Goal: Check status: Check status

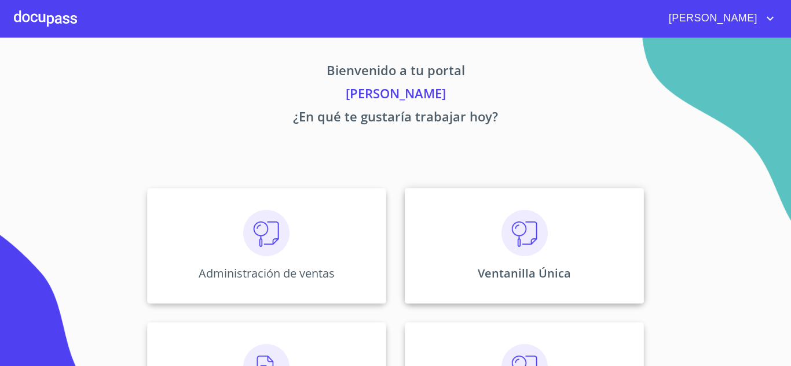
click at [553, 263] on div "Ventanilla Única" at bounding box center [524, 246] width 239 height 116
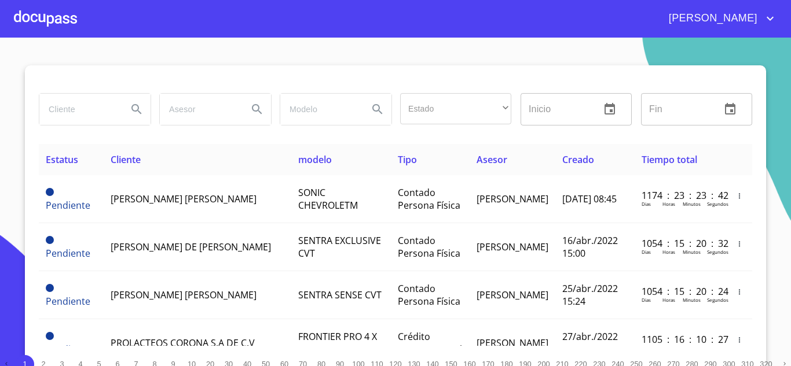
click at [73, 117] on input "search" at bounding box center [78, 109] width 79 height 31
type input "[PERSON_NAME]"
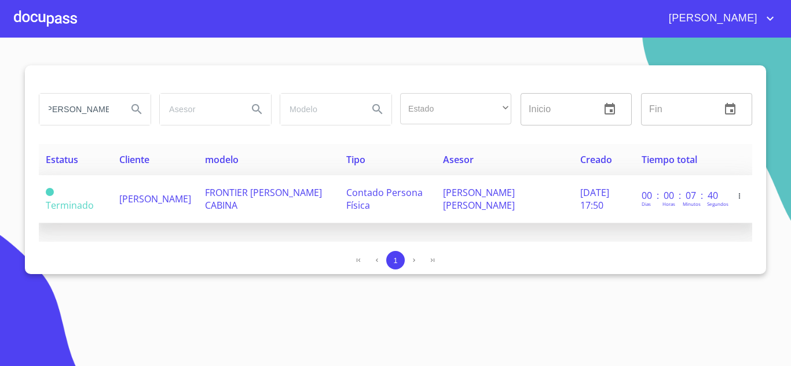
scroll to position [0, 0]
click at [114, 177] on td "[PERSON_NAME]" at bounding box center [155, 199] width 86 height 48
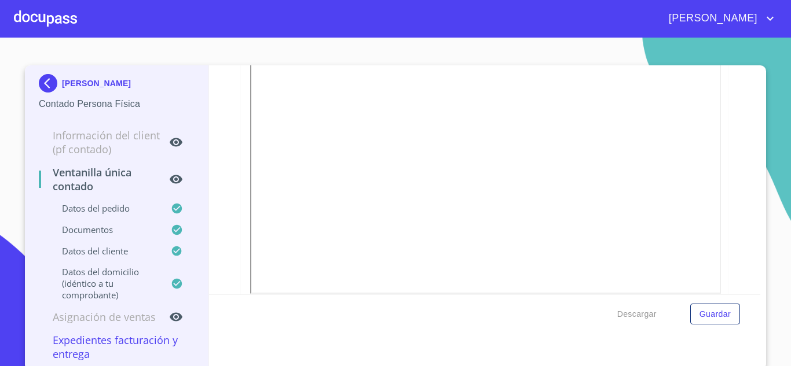
scroll to position [579, 0]
click at [56, 84] on img at bounding box center [50, 83] width 23 height 19
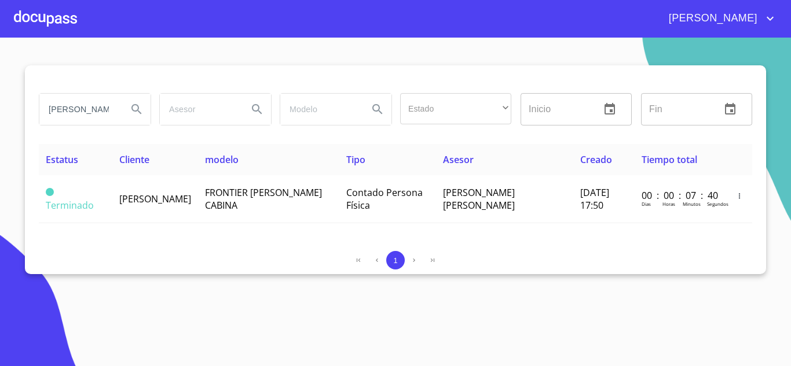
click at [84, 101] on input "[PERSON_NAME]" at bounding box center [78, 109] width 79 height 31
type input "[PERSON_NAME]"
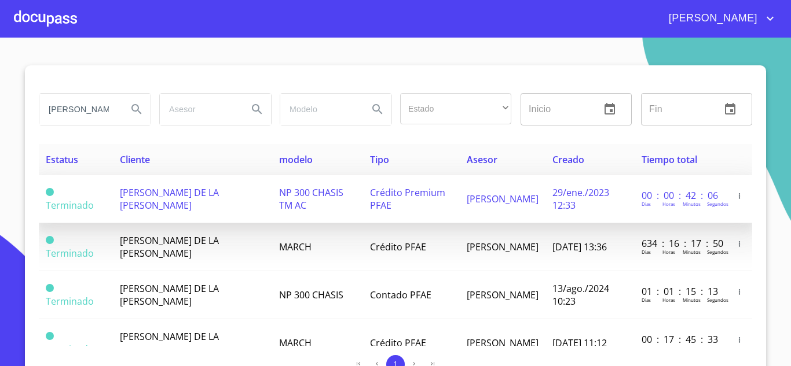
scroll to position [40, 0]
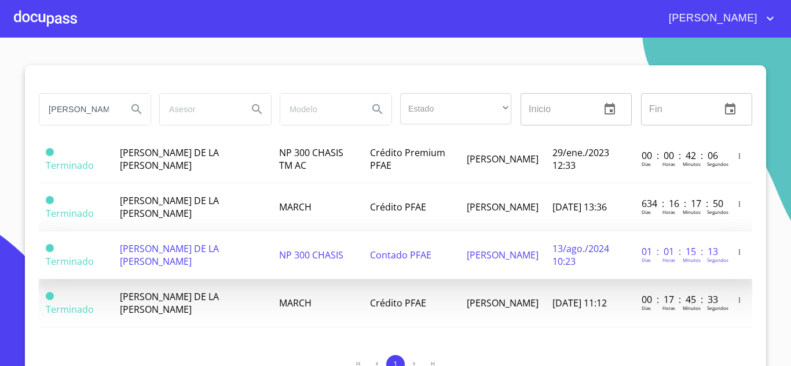
click at [370, 251] on span "Contado PFAE" at bounding box center [400, 255] width 61 height 13
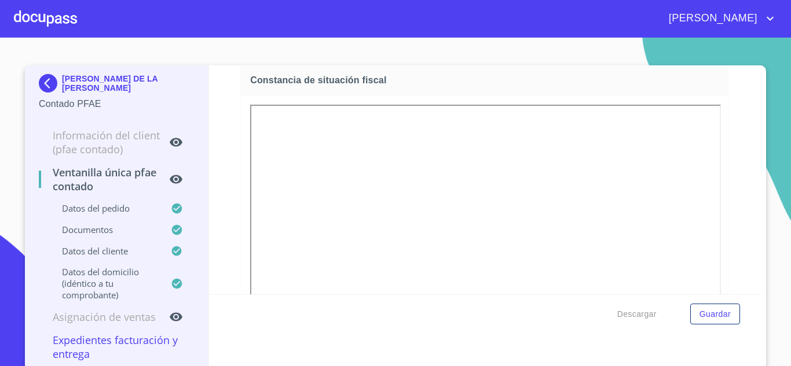
scroll to position [1413, 0]
click at [39, 81] on img at bounding box center [50, 83] width 23 height 19
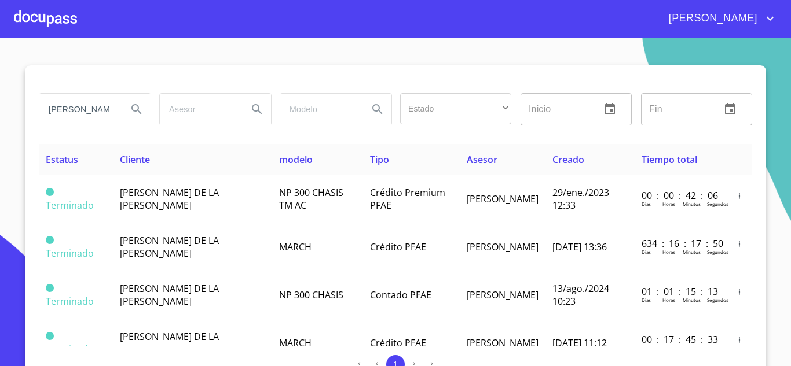
click at [595, 76] on div at bounding box center [395, 79] width 713 height 28
